Goal: Navigation & Orientation: Find specific page/section

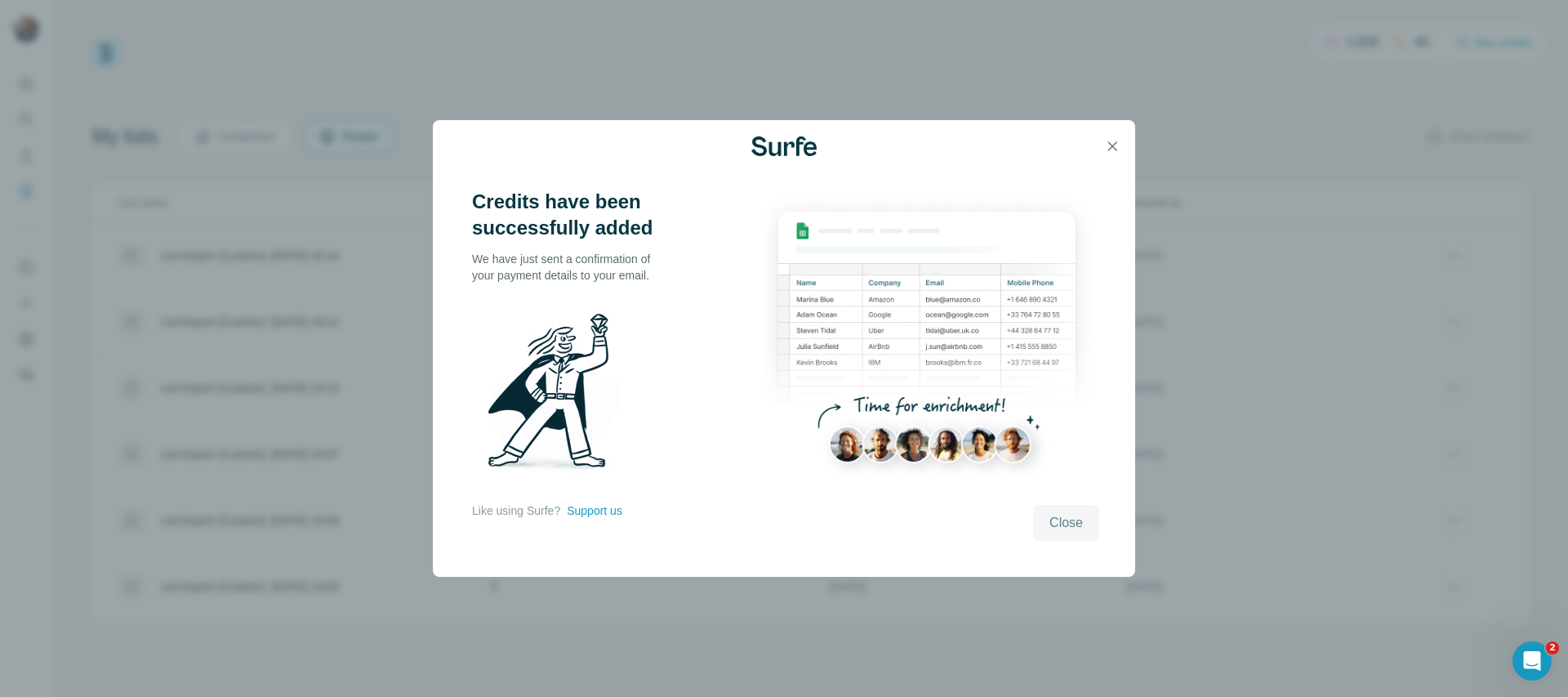
click at [1078, 521] on span "Close" at bounding box center [1066, 523] width 34 height 20
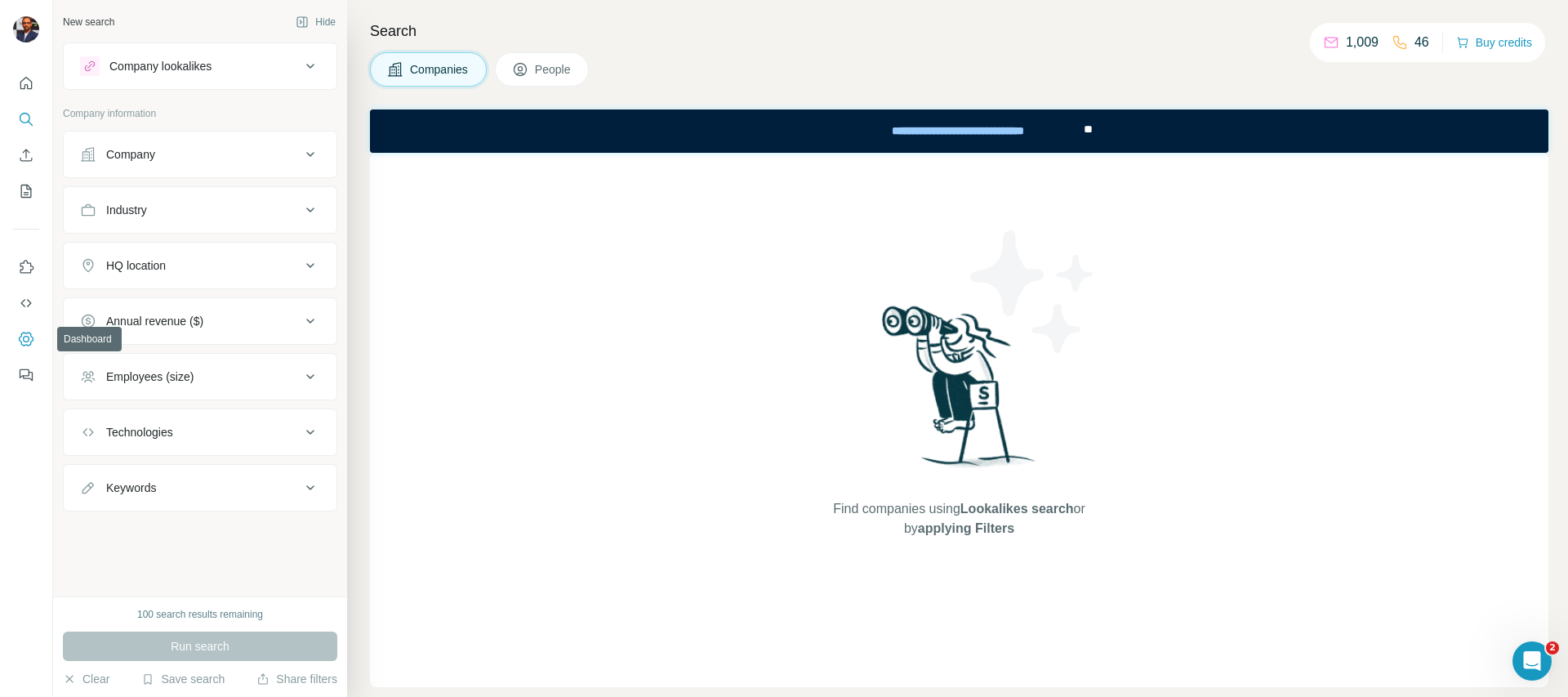
click at [29, 335] on icon "Dashboard" at bounding box center [26, 340] width 16 height 16
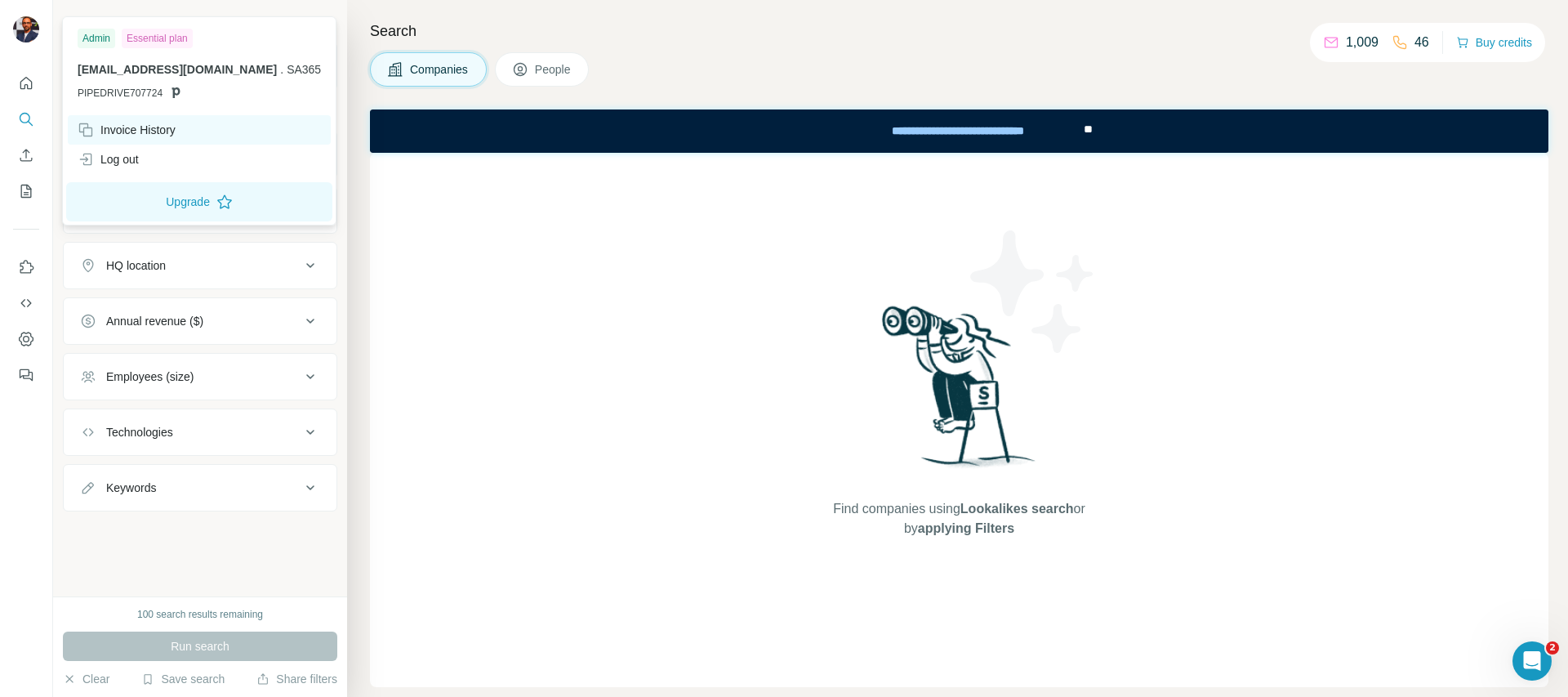
click at [129, 129] on div "Invoice History" at bounding box center [127, 130] width 98 height 16
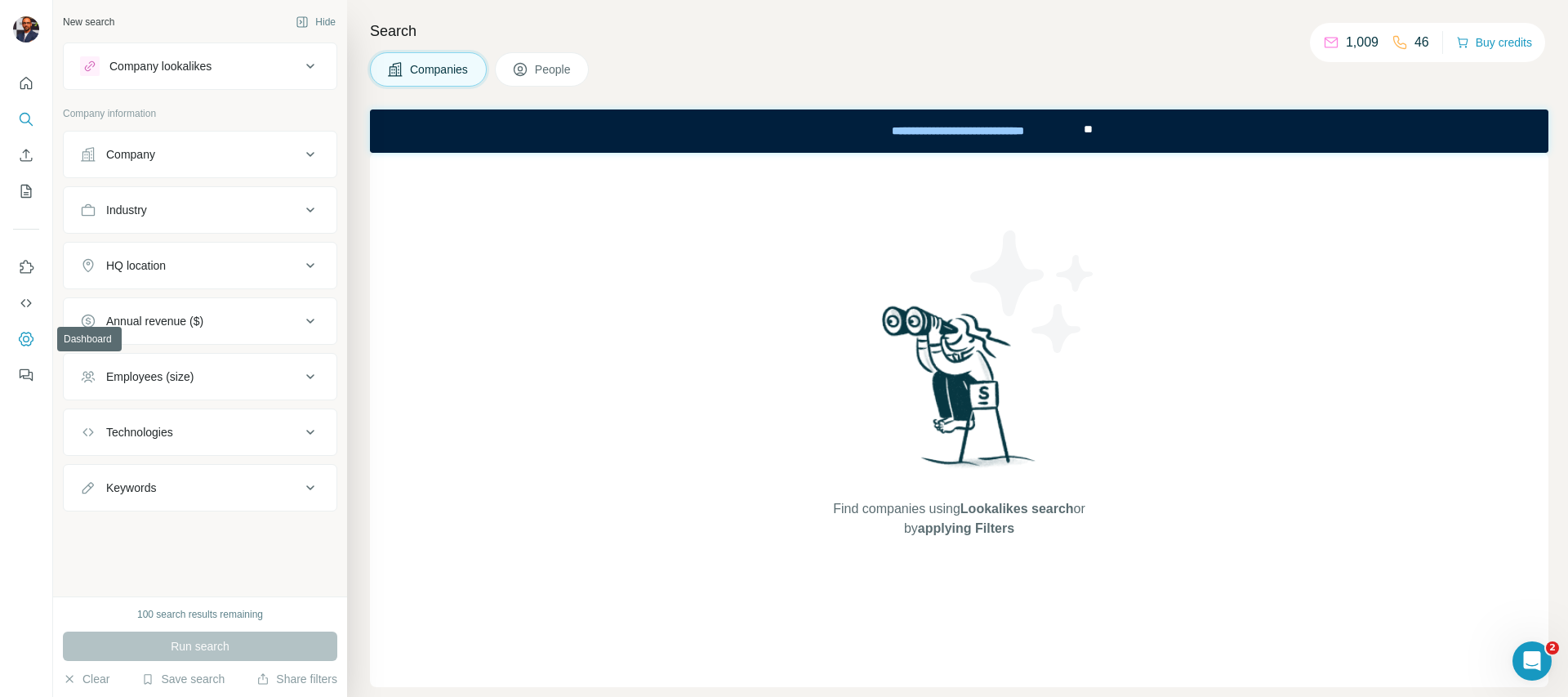
click at [18, 333] on icon "Dashboard" at bounding box center [26, 340] width 16 height 16
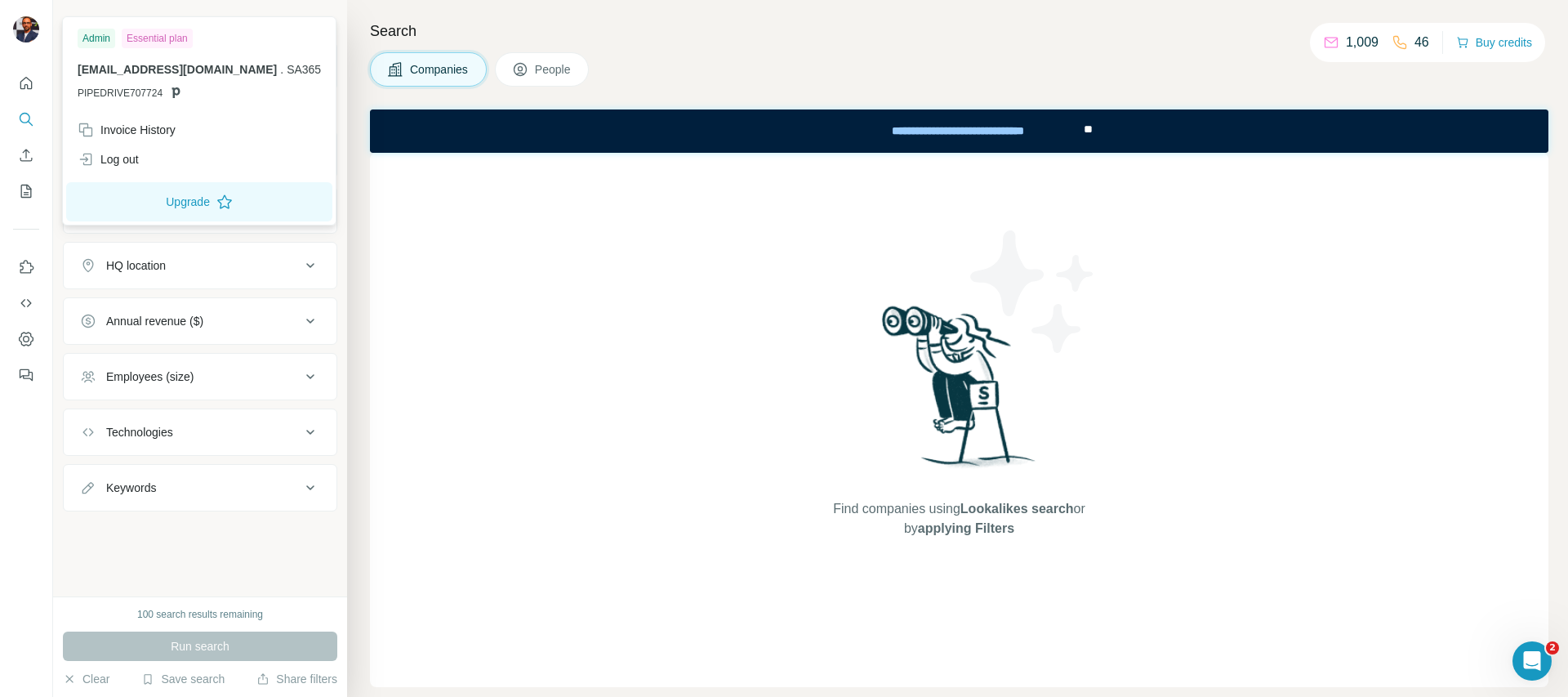
click at [24, 16] on img at bounding box center [26, 29] width 26 height 26
click at [32, 328] on button "Dashboard" at bounding box center [26, 340] width 26 height 29
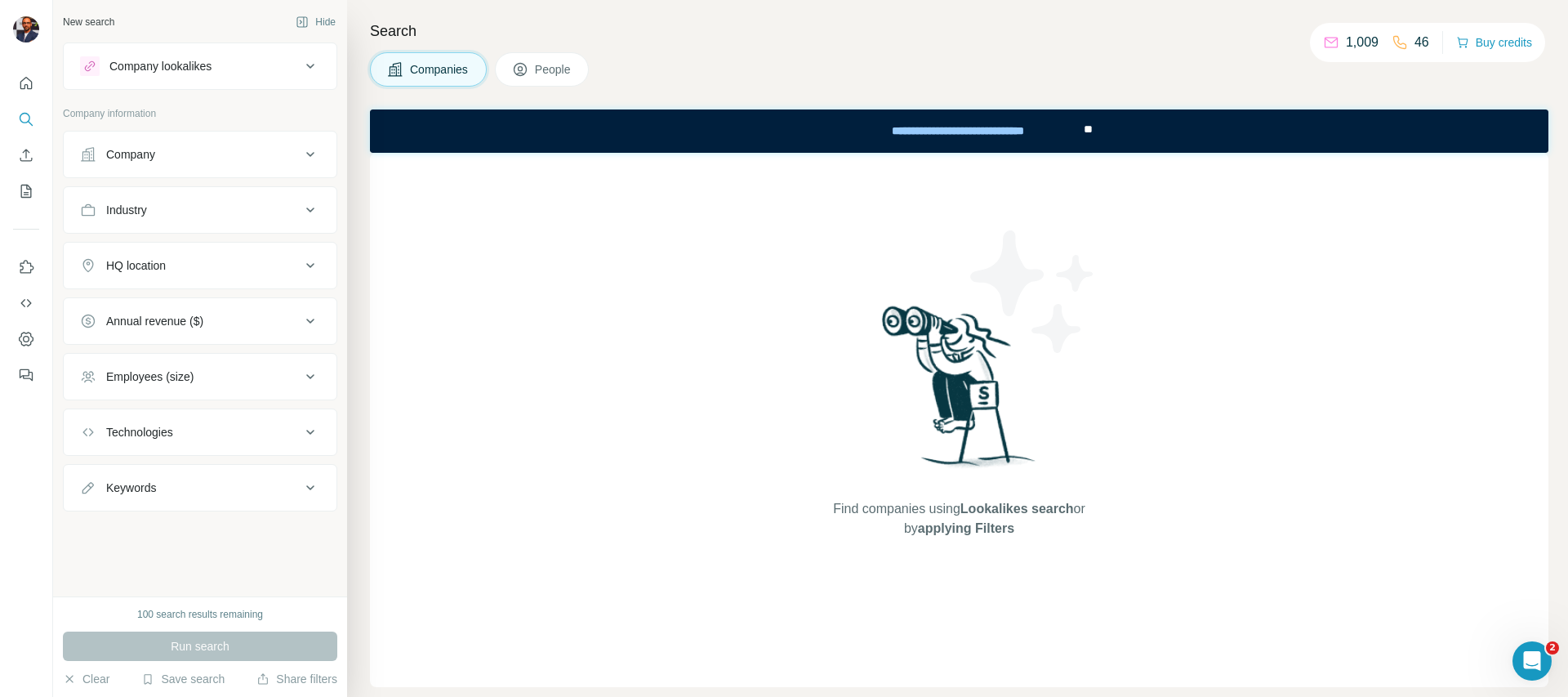
click at [1354, 47] on p "1,009" at bounding box center [1363, 43] width 33 height 20
